Goal: Check status: Check status

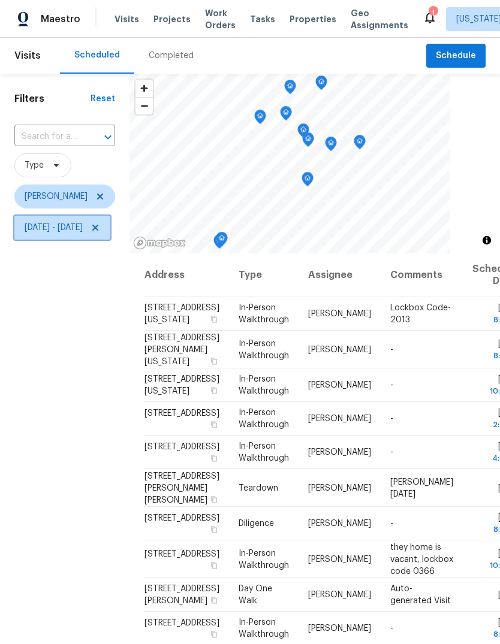
click at [100, 225] on icon at bounding box center [96, 228] width 10 height 10
click at [92, 230] on span at bounding box center [98, 228] width 13 height 10
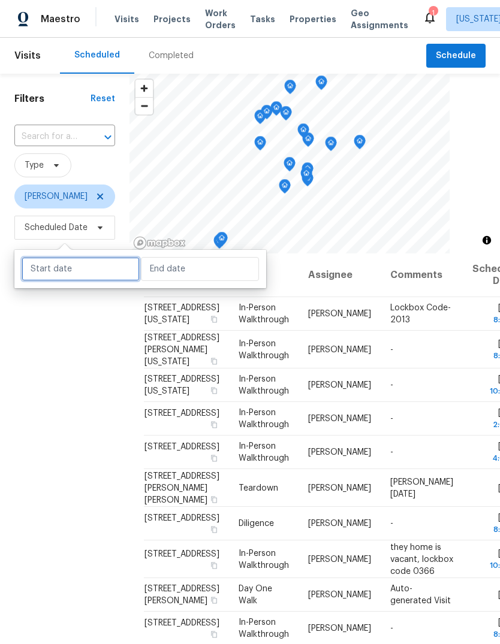
click at [92, 273] on input "text" at bounding box center [81, 269] width 118 height 24
select select "8"
select select "2025"
select select "9"
select select "2025"
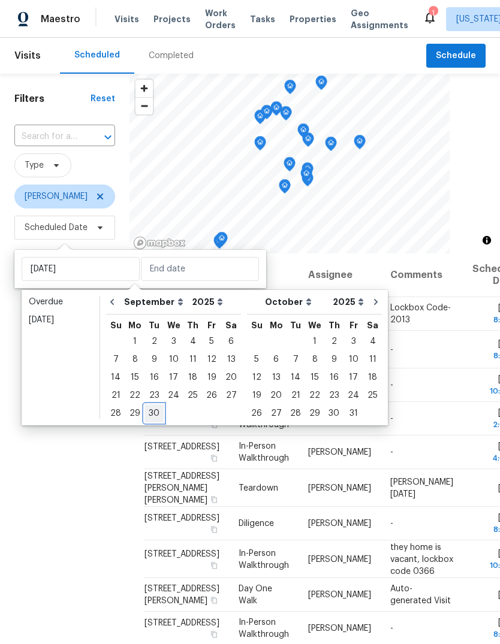
click at [153, 409] on div "30" at bounding box center [153, 413] width 19 height 17
type input "Tue, Sep 30"
click at [152, 409] on div "30" at bounding box center [153, 413] width 19 height 17
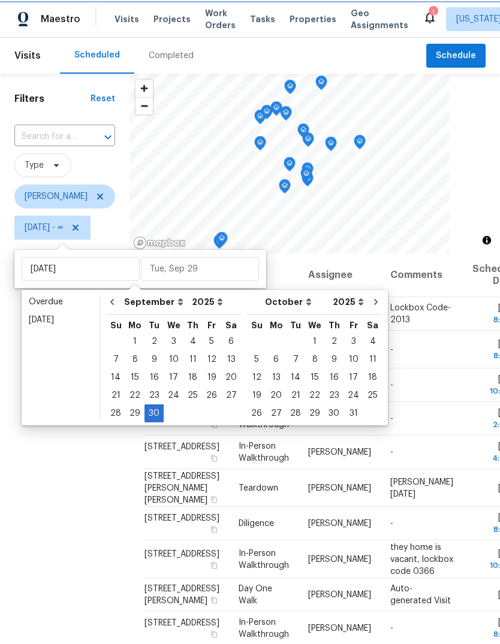
type input "Tue, Sep 30"
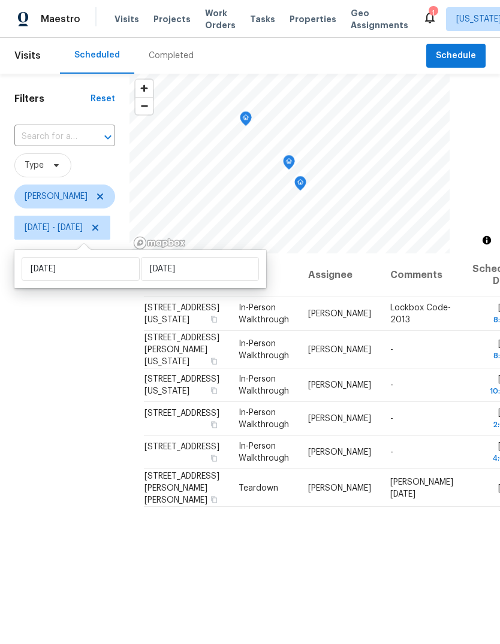
click at [126, 428] on div "Filters Reset ​ Type Jason Leeth Tue, Sep 30 - Tue, Sep 30" at bounding box center [64, 421] width 129 height 695
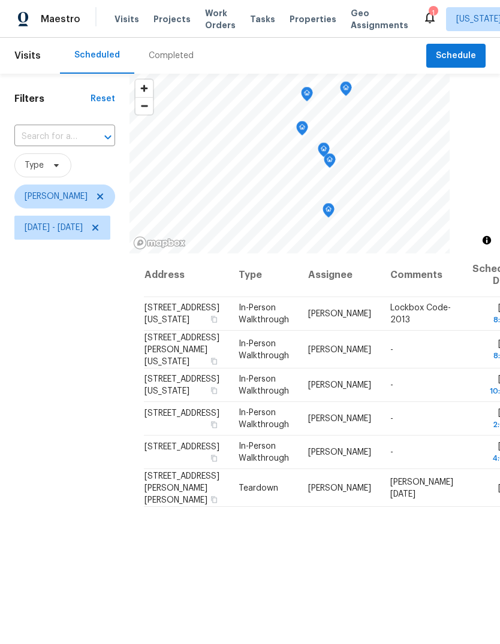
click at [334, 211] on icon "Map marker" at bounding box center [328, 211] width 11 height 14
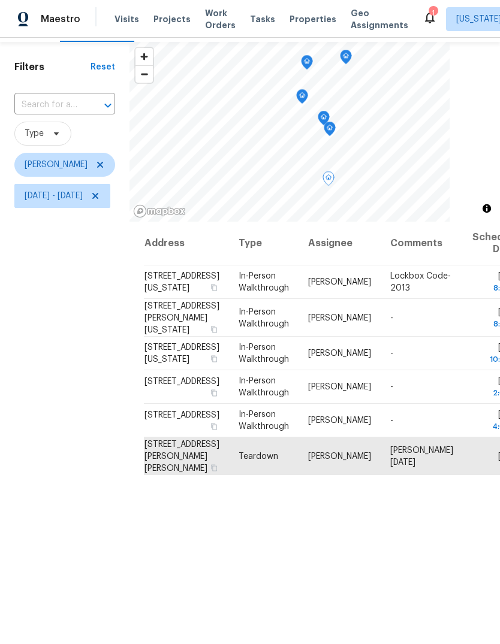
scroll to position [30, 0]
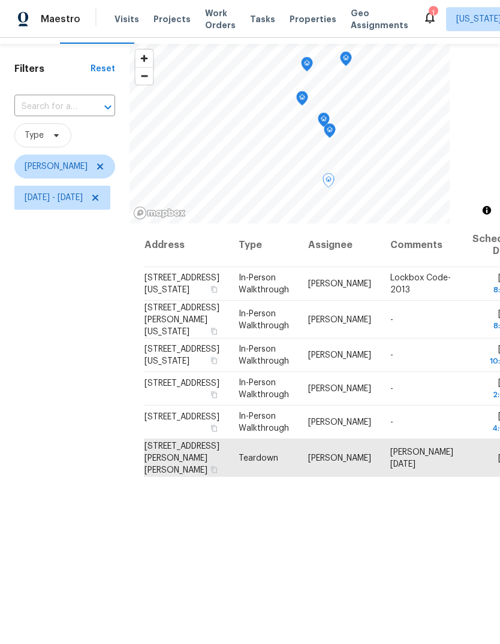
click at [335, 133] on icon "Map marker" at bounding box center [329, 131] width 11 height 14
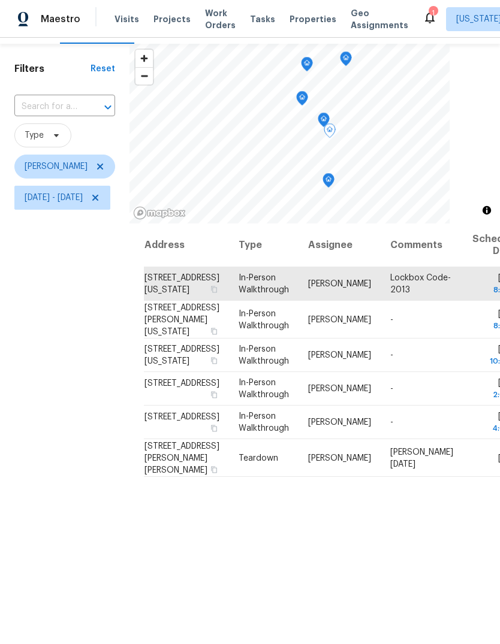
click at [329, 117] on icon "Map marker" at bounding box center [323, 120] width 11 height 14
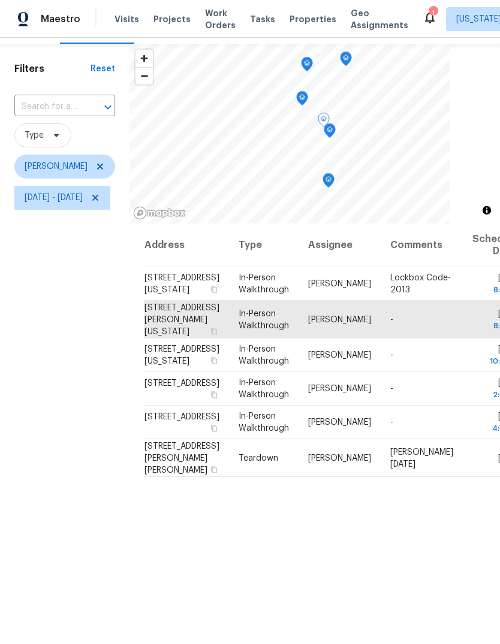
click at [335, 128] on icon "Map marker" at bounding box center [329, 131] width 11 height 14
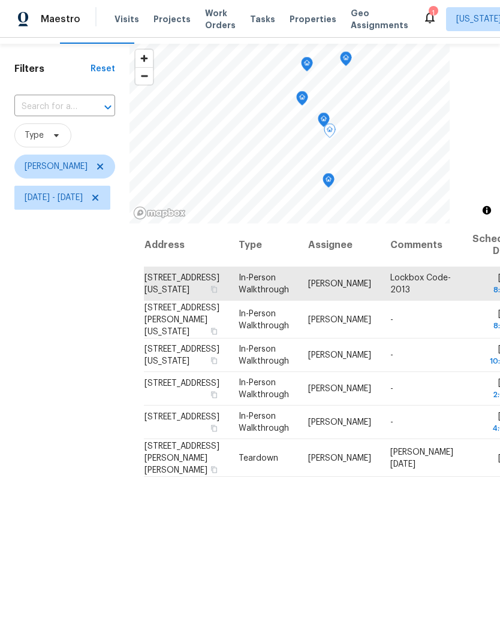
click at [304, 99] on icon "Map marker" at bounding box center [302, 97] width 4 height 3
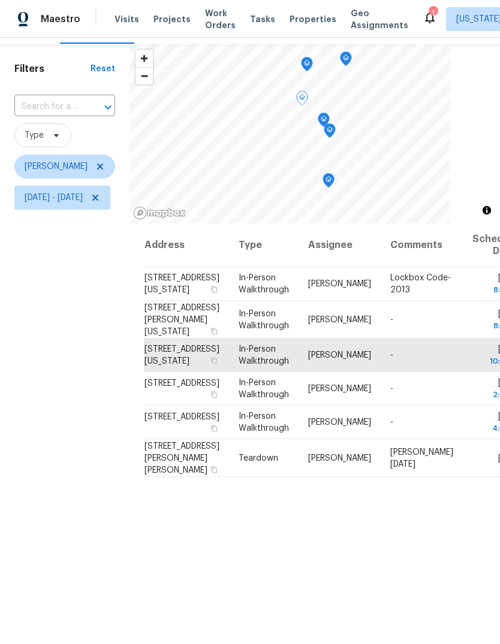
click at [351, 58] on icon "Map marker" at bounding box center [345, 59] width 11 height 14
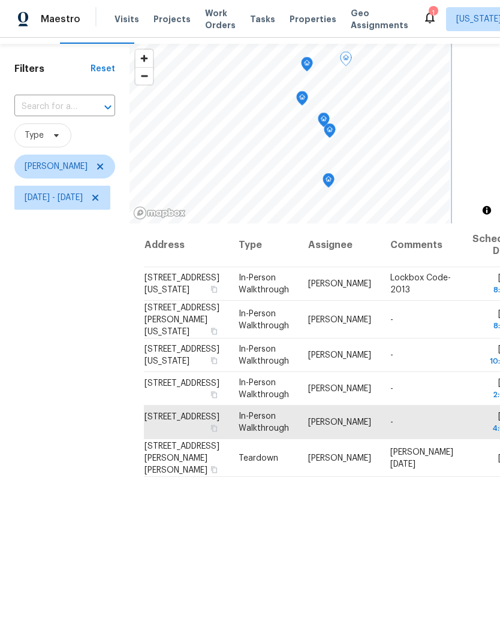
click at [312, 67] on icon "Map marker" at bounding box center [306, 65] width 11 height 14
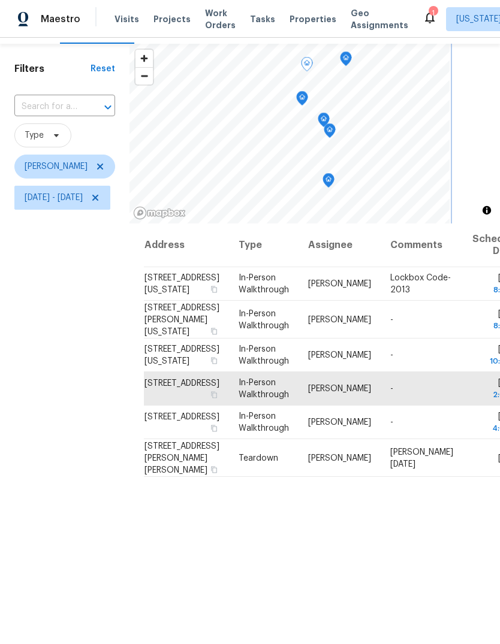
click at [351, 59] on icon "Map marker" at bounding box center [345, 59] width 11 height 14
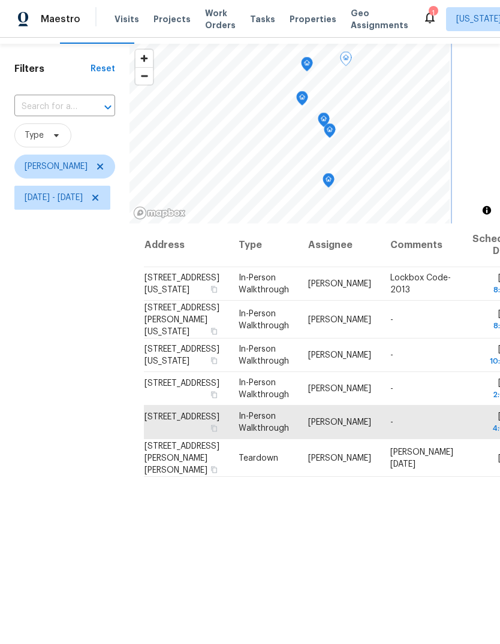
click at [312, 66] on icon "Map marker" at bounding box center [306, 65] width 11 height 14
